Goal: Information Seeking & Learning: Learn about a topic

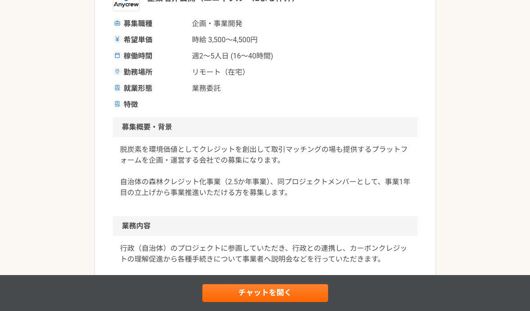
scroll to position [165, 0]
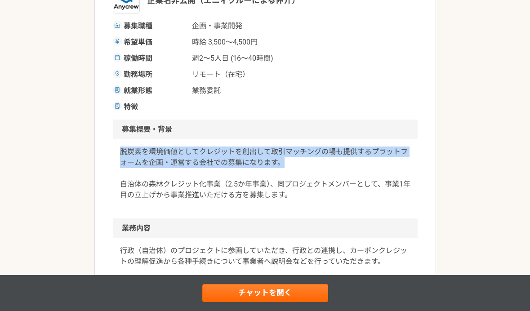
drag, startPoint x: 290, startPoint y: 164, endPoint x: 108, endPoint y: 156, distance: 181.9
copy p "脱炭素を環境価値としてクレジットを創出して取引マッチングの場も提供するプラットフォームを企画・運営する会社での募集になります。"
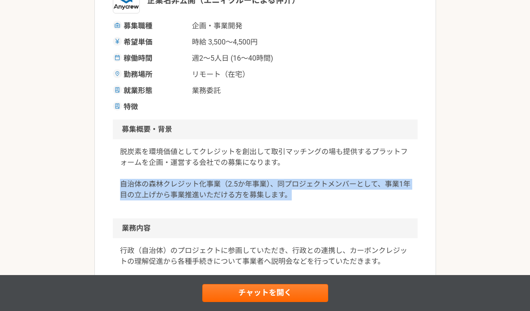
drag, startPoint x: 296, startPoint y: 197, endPoint x: 103, endPoint y: 187, distance: 192.7
copy p "自治体の森林クレジット化事業（2.5か年事業）、同プロジェクトメンバーとして、事業1年目の立上げから事業推進いただける方を募集します。"
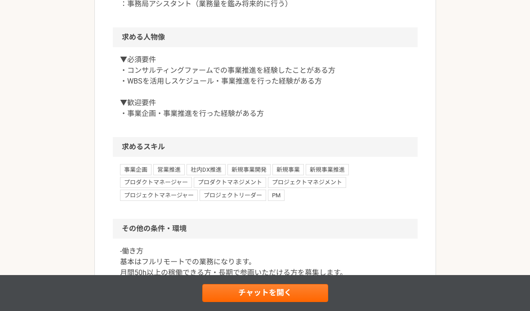
scroll to position [638, 0]
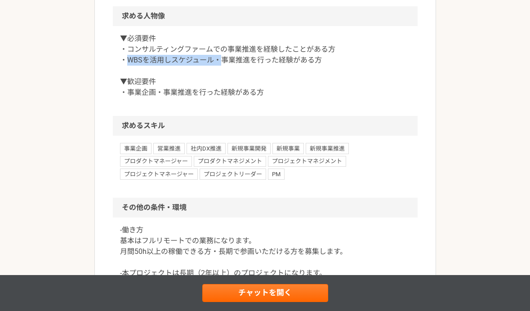
drag, startPoint x: 127, startPoint y: 61, endPoint x: 218, endPoint y: 61, distance: 90.4
click at [218, 61] on p "▼必須要件 ・コンサルティングファームでの事業推進を経験したことがある方 ・WBSを活用しスケジュール・事業推進を行った経験がある方 ▼歓迎要件 ・事業企画・…" at bounding box center [265, 65] width 291 height 65
copy p "WBSを活用しスケジュール・"
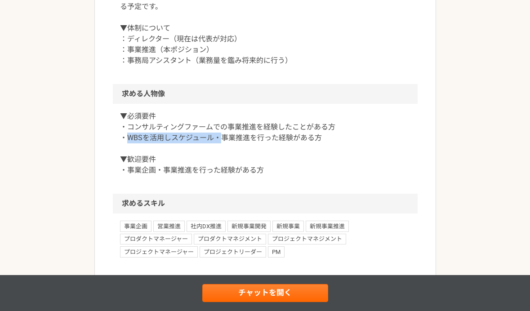
scroll to position [561, 0]
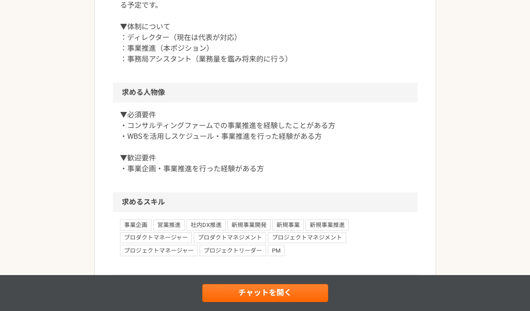
click at [341, 138] on p "▼必須要件 ・コンサルティングファームでの事業推進を経験したことがある方 ・WBSを活用しスケジュール・事業推進を行った経験がある方 ▼歓迎要件 ・事業企画・…" at bounding box center [265, 142] width 291 height 65
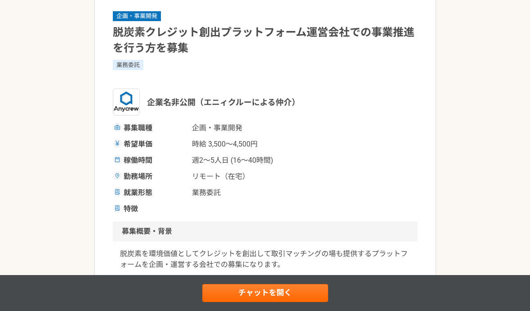
scroll to position [50, 0]
